Goal: Navigation & Orientation: Find specific page/section

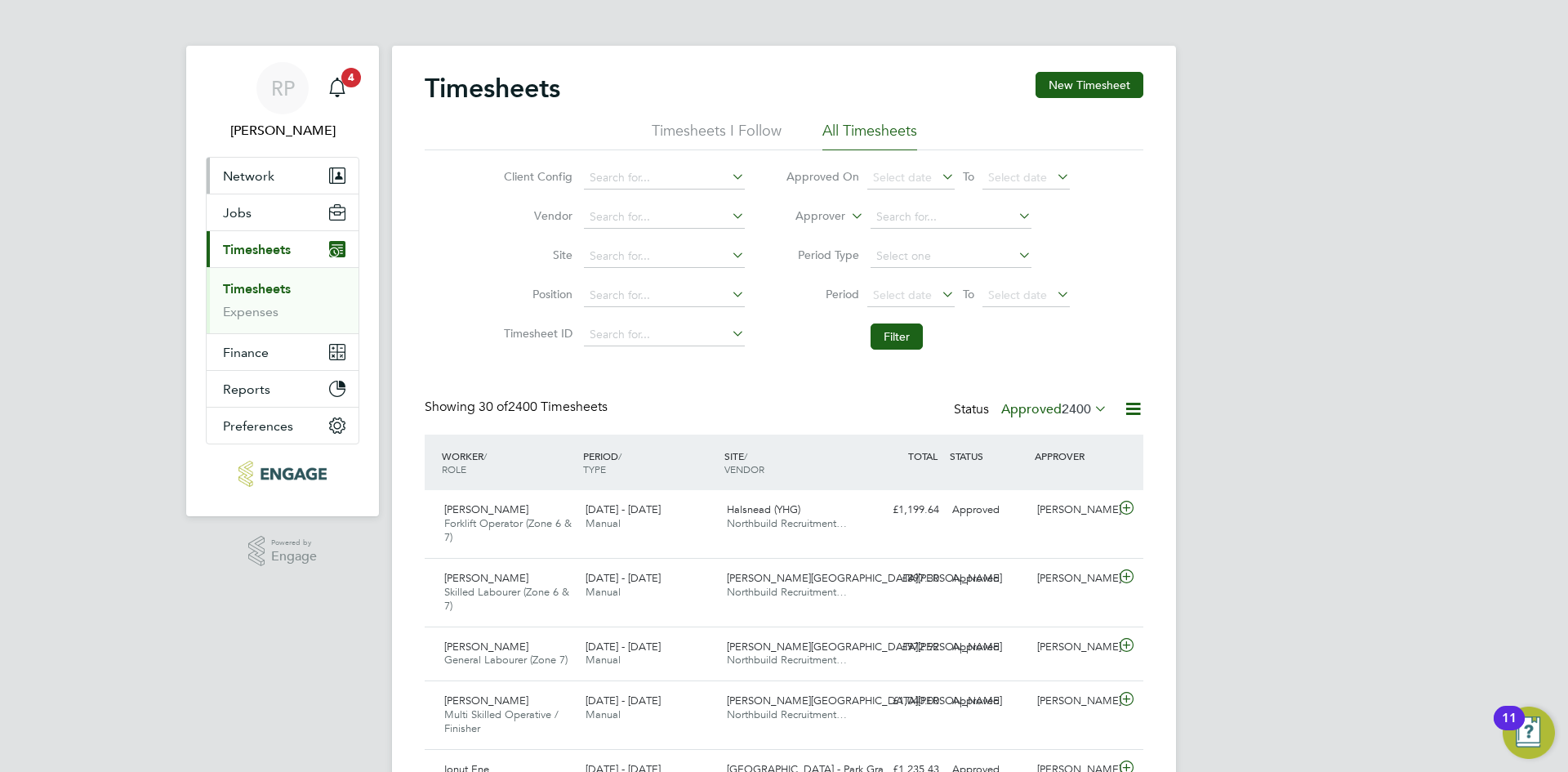
click at [253, 181] on span "Network" at bounding box center [249, 176] width 51 height 15
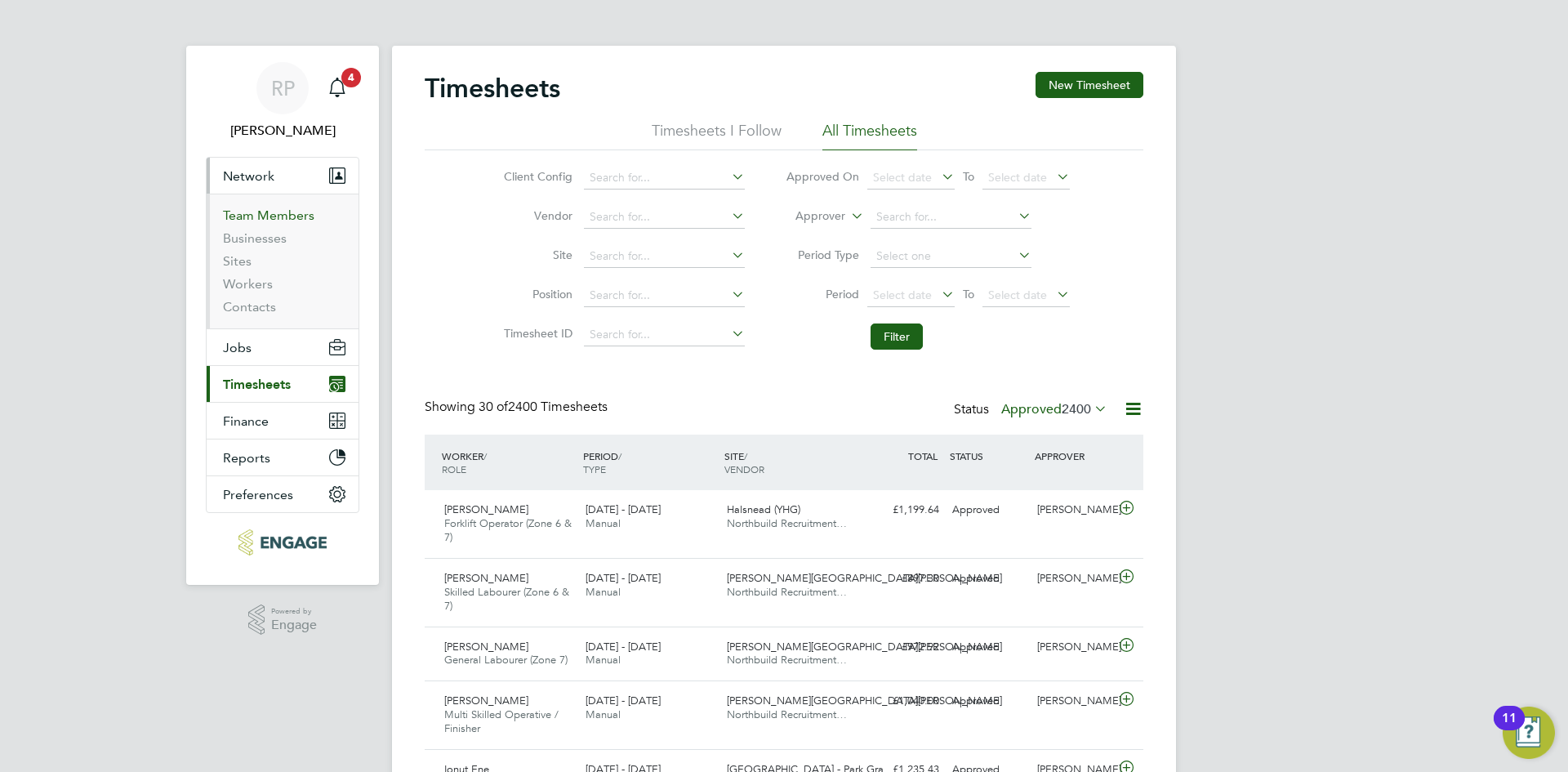
click at [255, 214] on link "Team Members" at bounding box center [269, 216] width 92 height 15
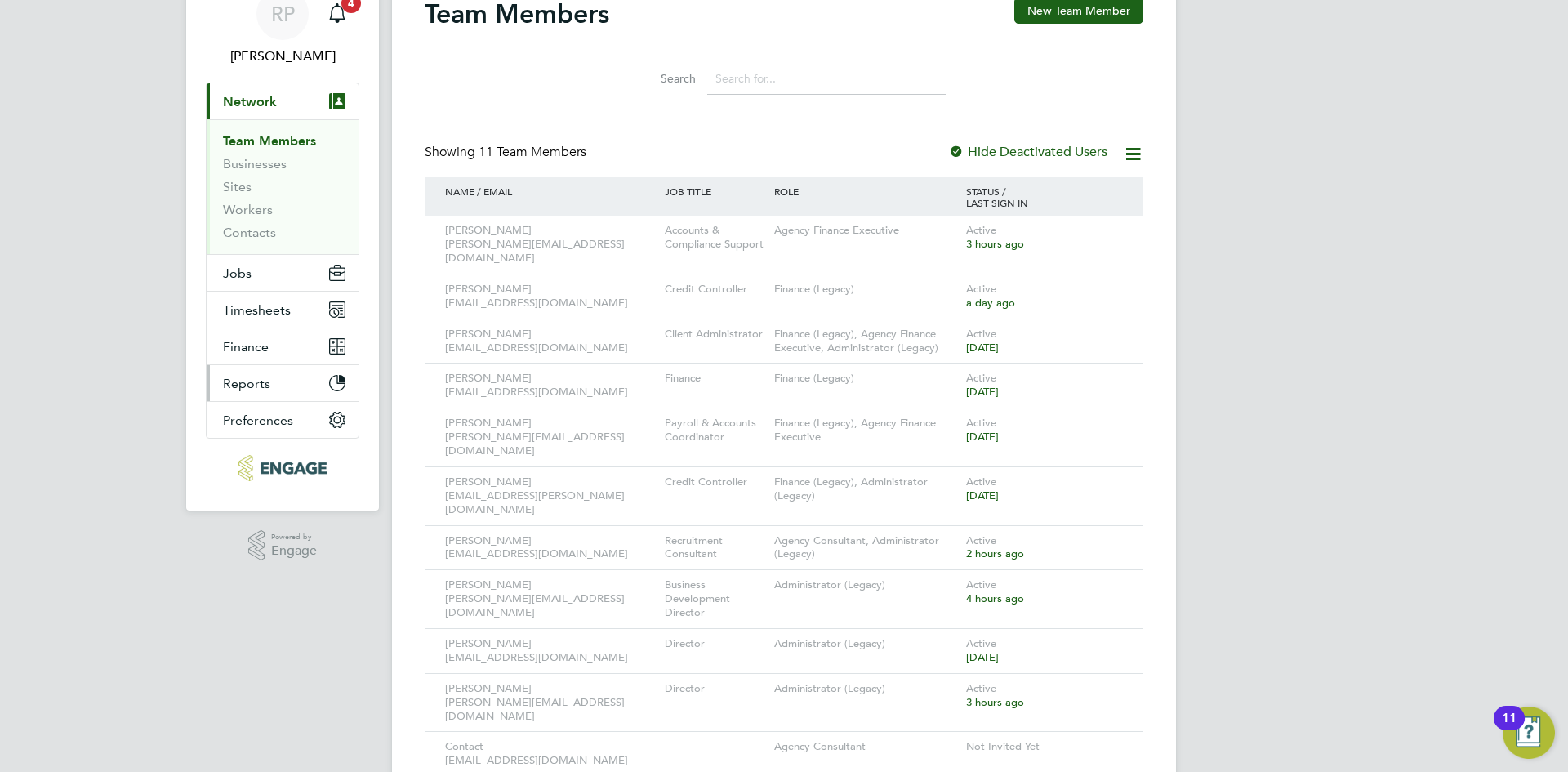
scroll to position [83, 0]
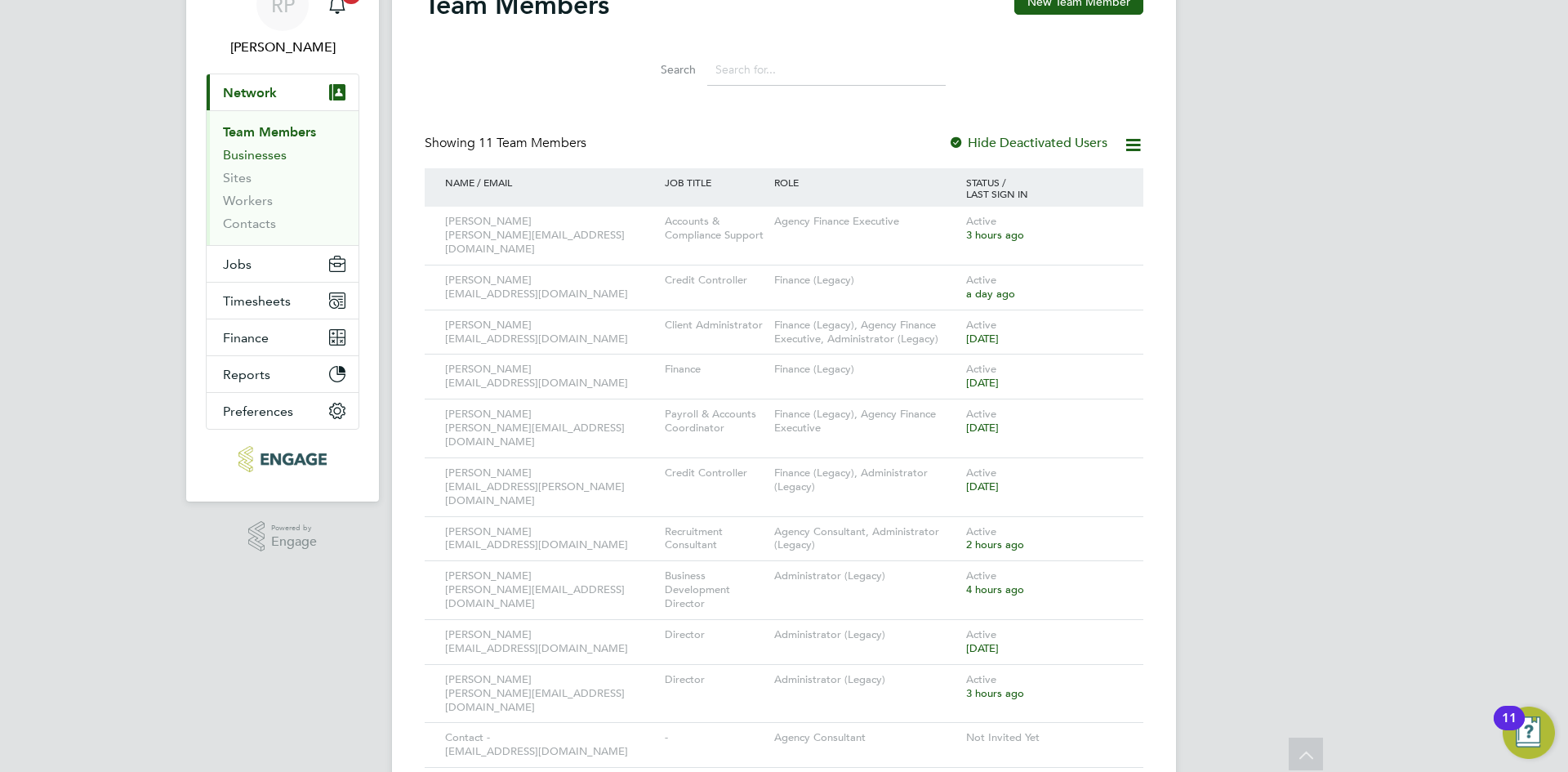
click at [229, 158] on link "Businesses" at bounding box center [255, 155] width 64 height 15
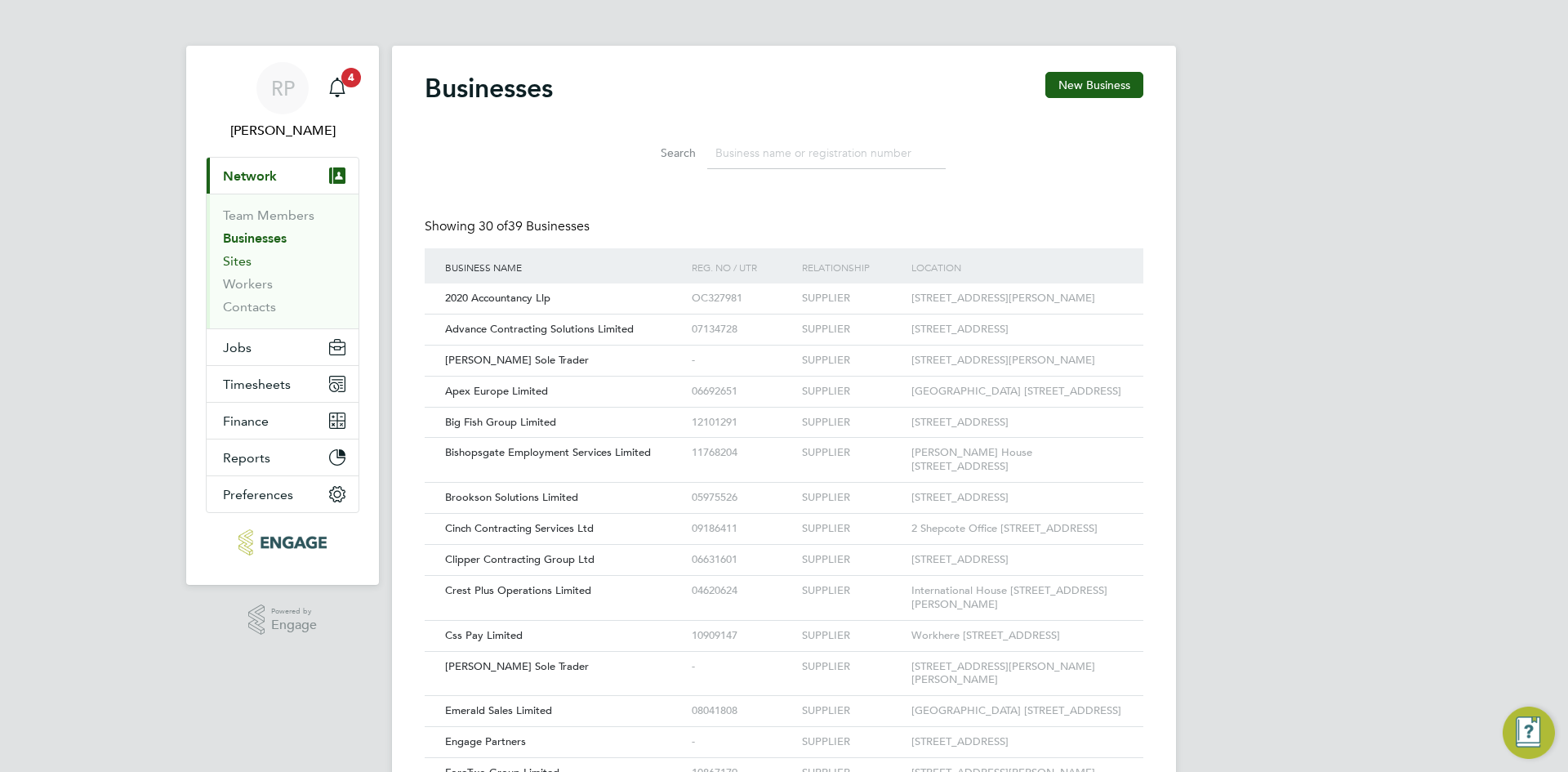
scroll to position [9, 9]
click at [243, 262] on link "Sites" at bounding box center [237, 261] width 28 height 15
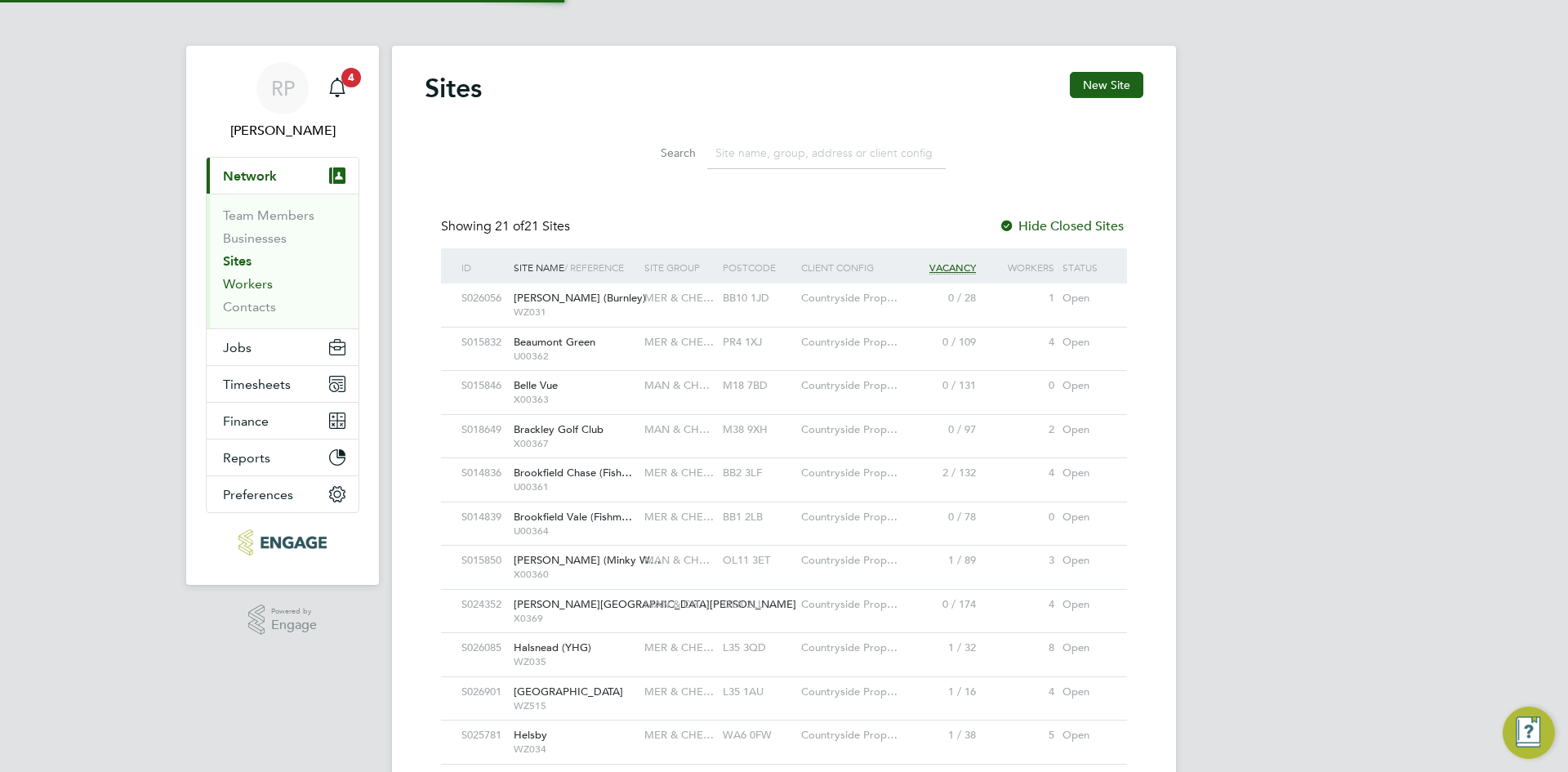
click at [244, 281] on link "Workers" at bounding box center [248, 284] width 50 height 15
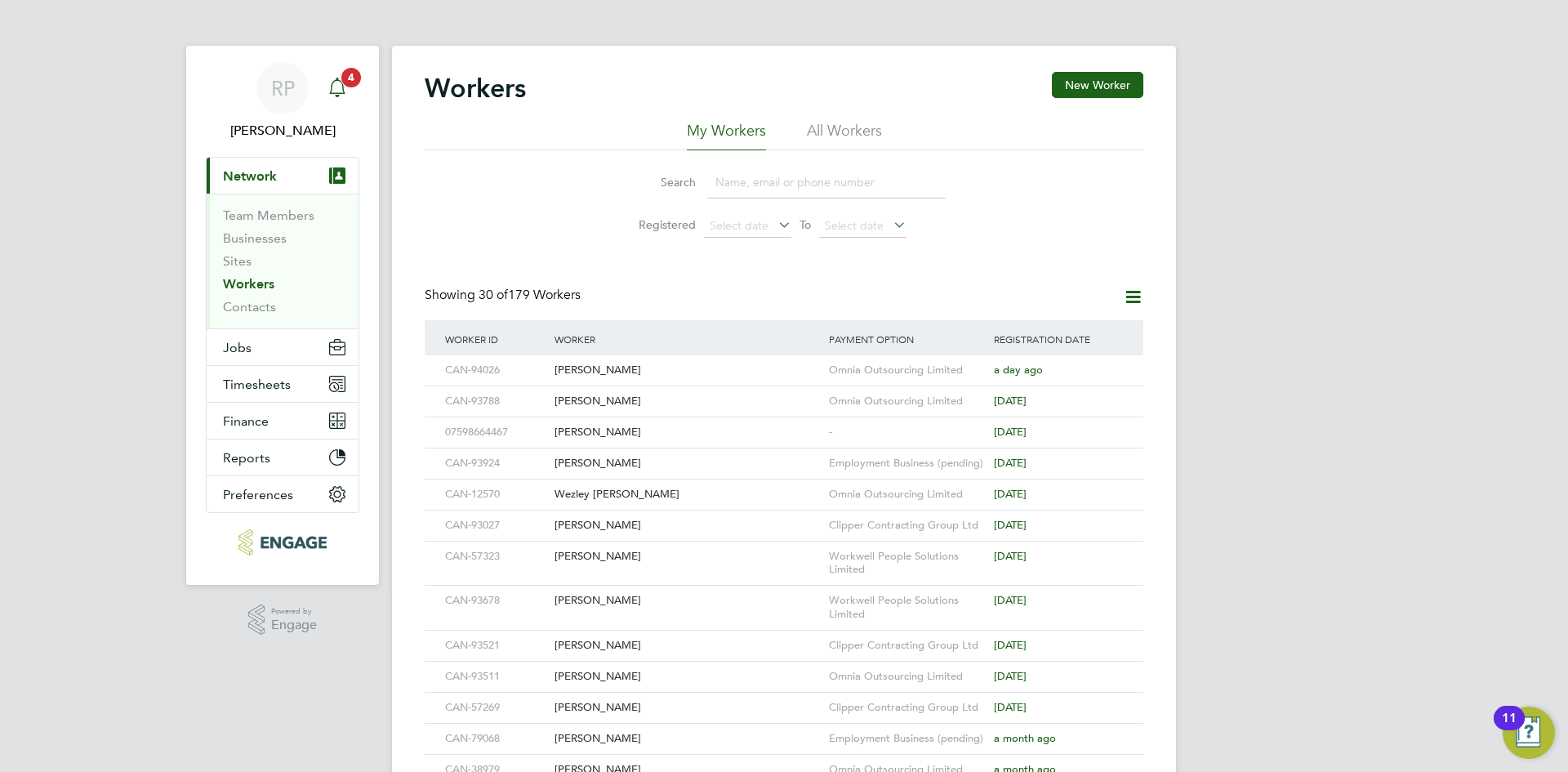
click at [347, 80] on span "4" at bounding box center [351, 77] width 20 height 20
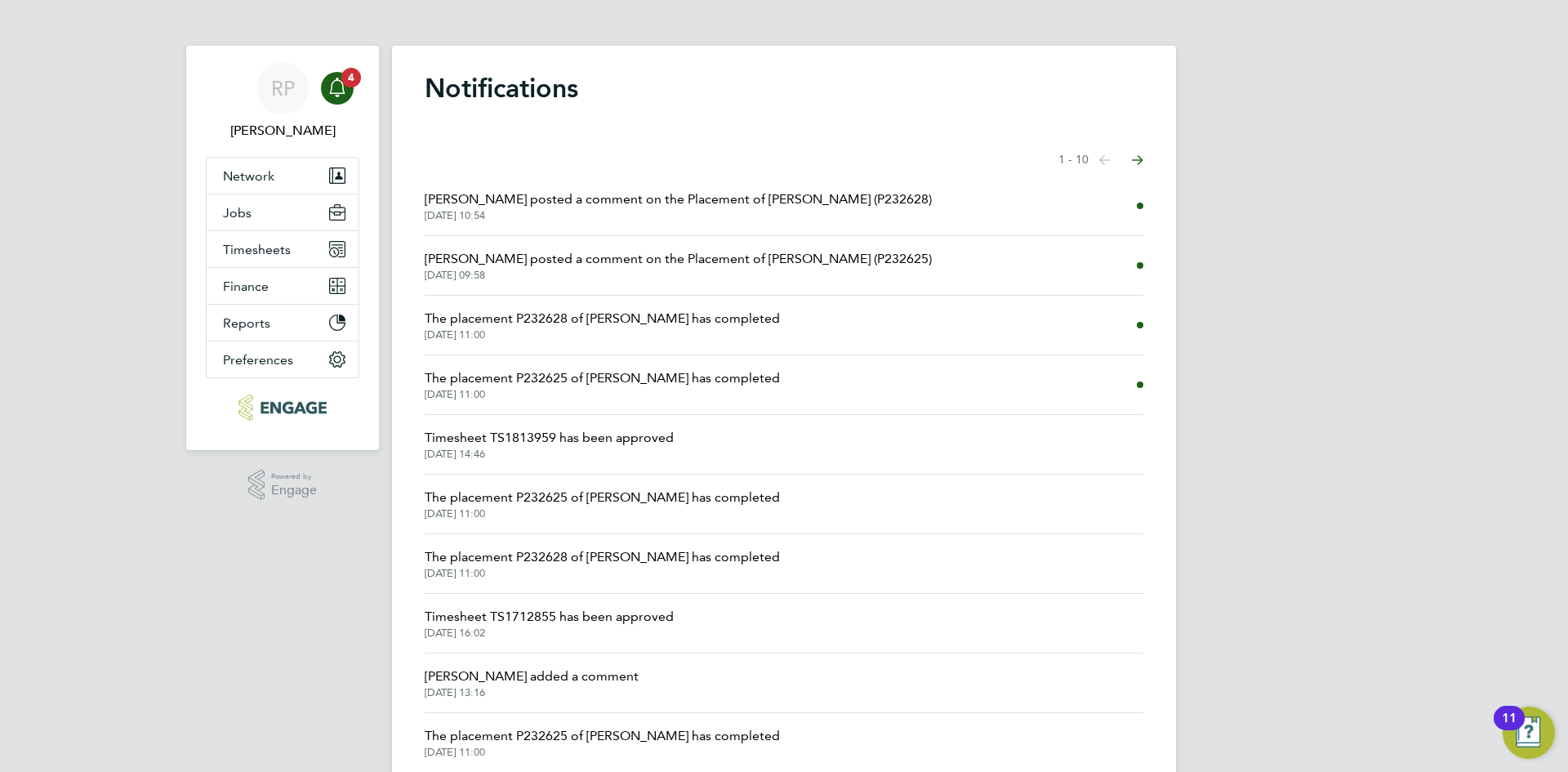
click at [564, 202] on span "[PERSON_NAME] posted a comment on the Placement of [PERSON_NAME] (P232628)" at bounding box center [678, 199] width 507 height 20
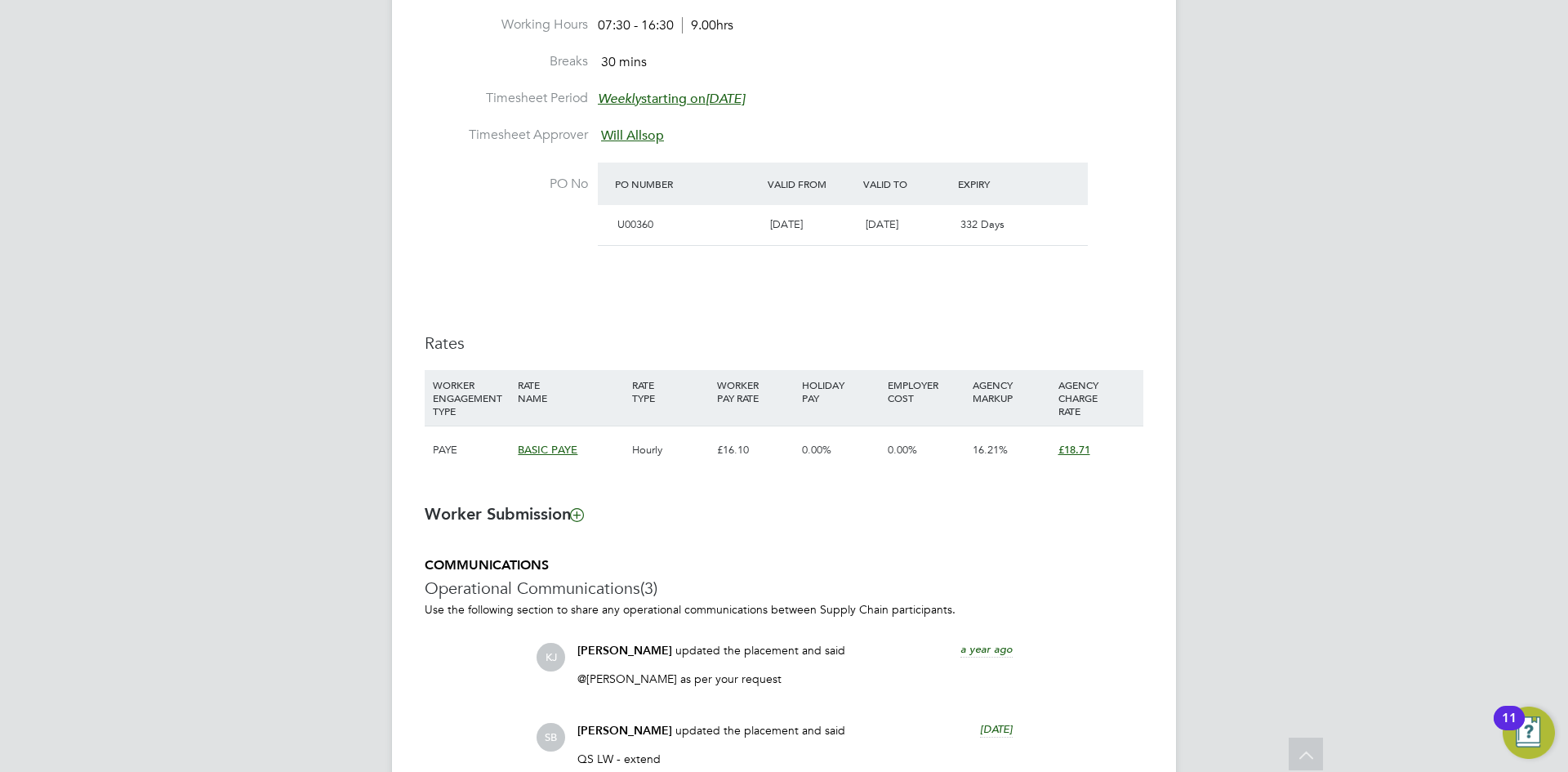
drag, startPoint x: 517, startPoint y: 273, endPoint x: 675, endPoint y: 322, distance: 165.4
click at [517, 273] on div "Details Start Date [DATE] DAYS (453 working days) Finish Date [DATE] Working Da…" at bounding box center [784, 183] width 719 height 614
